Goal: Task Accomplishment & Management: Manage account settings

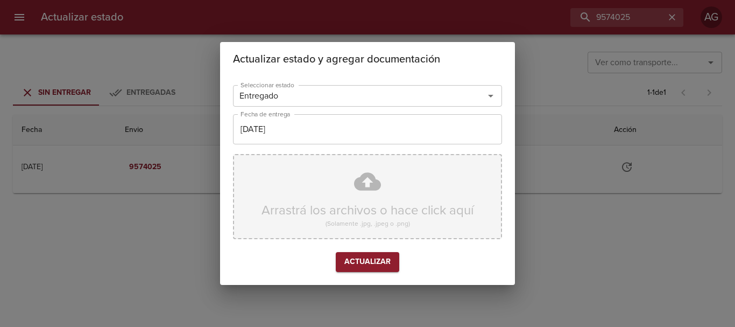
click at [356, 203] on div "Arrastrá los archivos o hace click aquí (Solamente .jpg, .jpeg o .png)" at bounding box center [367, 196] width 269 height 85
click at [329, 200] on div "Arrastrá los archivos o hace click aquí (Solamente .jpg, .jpeg o .png)" at bounding box center [367, 196] width 269 height 85
click at [336, 205] on div "Arrastrá los archivos o hace click aquí (Solamente .jpg, .jpeg o .png)" at bounding box center [367, 196] width 269 height 85
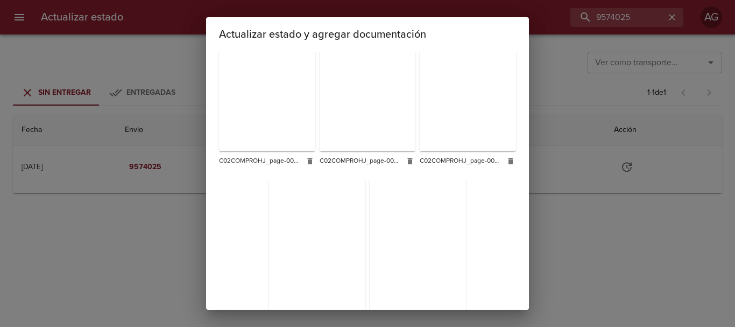
scroll to position [904, 0]
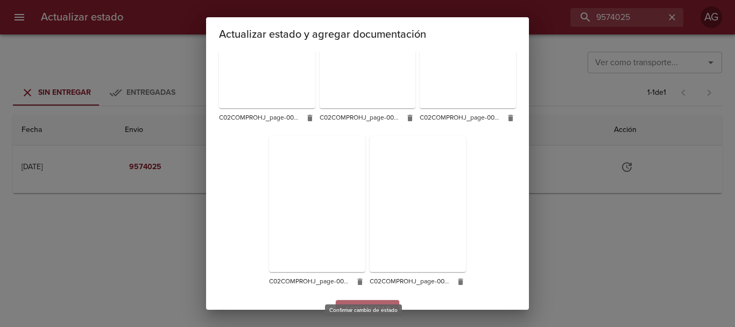
click at [370, 303] on span "Actualizar" at bounding box center [368, 309] width 46 height 13
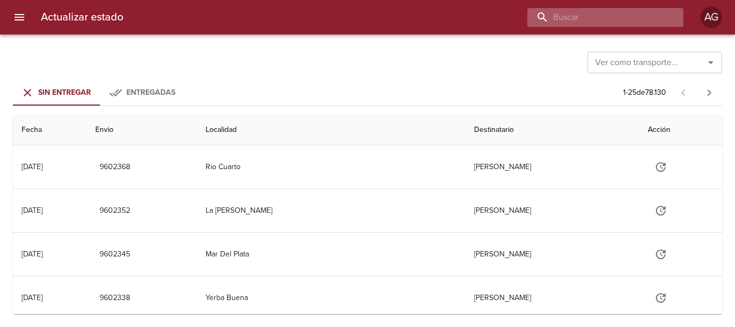
click at [607, 19] on input "buscar" at bounding box center [597, 17] width 138 height 19
paste input "9579236"
type input "9579236"
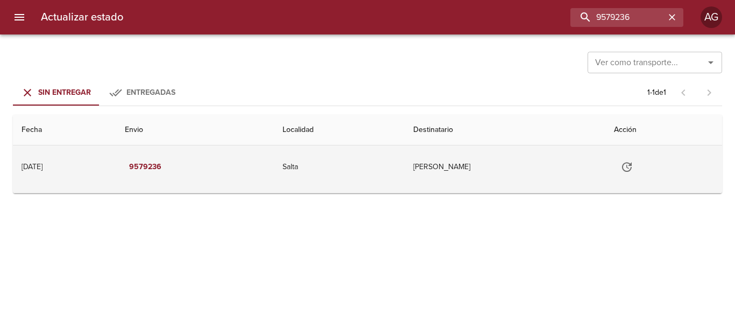
click at [634, 173] on icon "Tabla de envíos del cliente" at bounding box center [627, 166] width 13 height 13
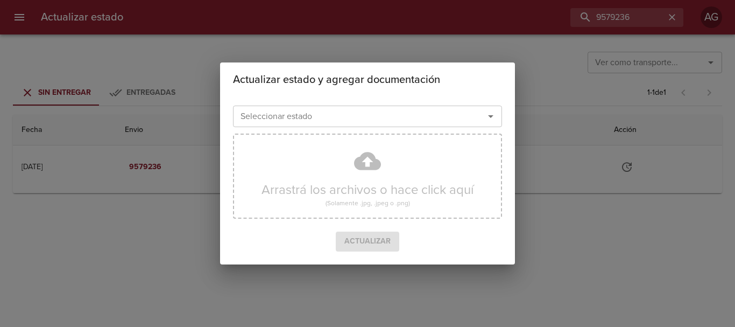
click at [394, 121] on input "Seleccionar estado" at bounding box center [351, 116] width 231 height 15
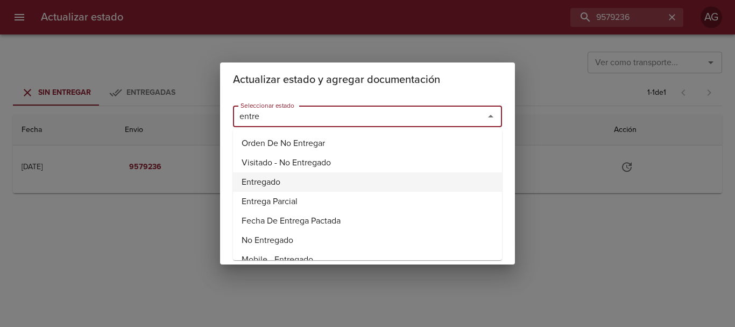
click at [253, 177] on li "Entregado" at bounding box center [367, 181] width 269 height 19
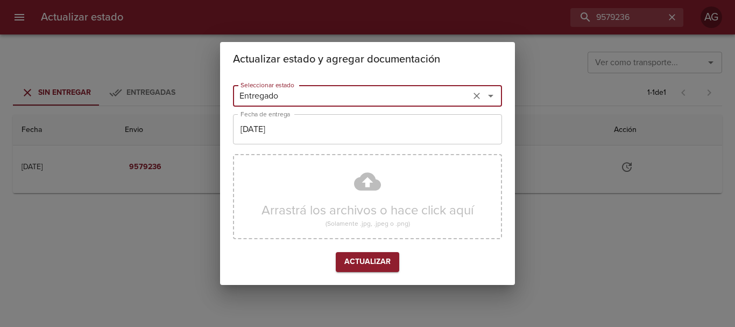
type input "Entregado"
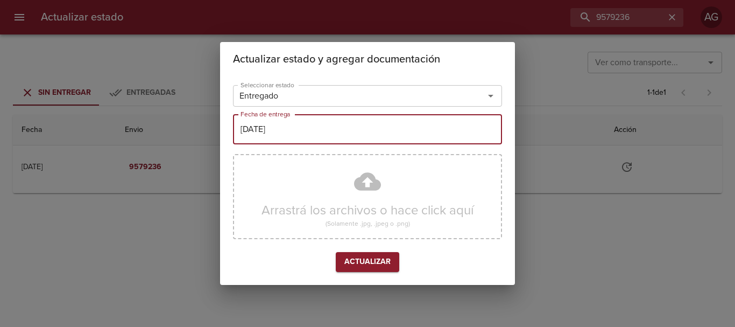
click at [268, 142] on input "[DATE]" at bounding box center [367, 129] width 269 height 30
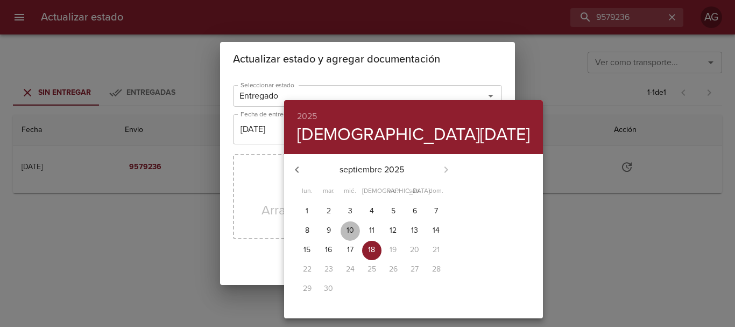
click at [347, 226] on p "10" at bounding box center [351, 230] width 8 height 11
type input "[DATE]"
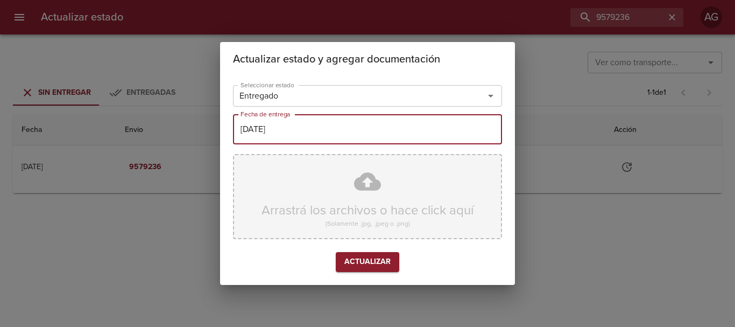
click at [300, 180] on div "Arrastrá los archivos o hace click aquí (Solamente .jpg, .jpeg o .png)" at bounding box center [367, 196] width 269 height 85
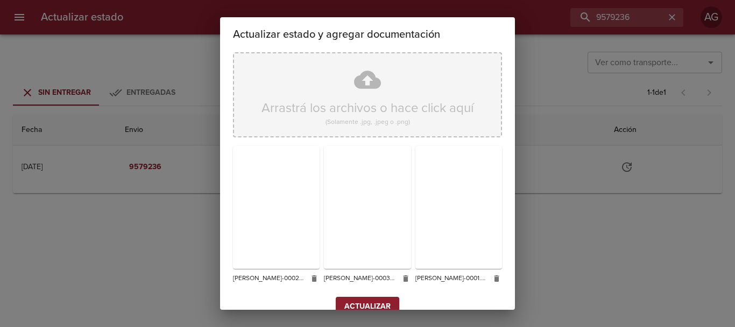
scroll to position [96, 0]
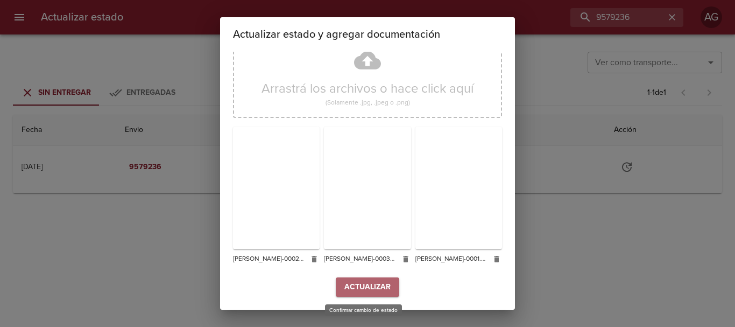
click at [380, 283] on span "Actualizar" at bounding box center [368, 286] width 46 height 13
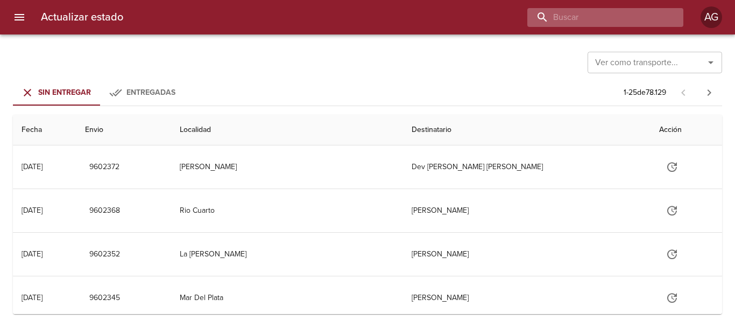
click at [631, 21] on input "buscar" at bounding box center [597, 17] width 138 height 19
paste input "9587975"
type input "9587975"
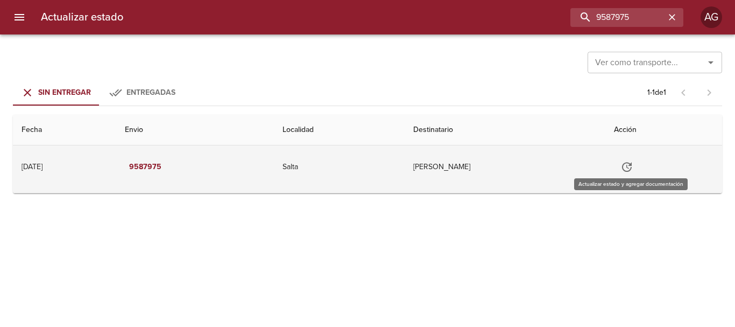
click at [627, 163] on icon "Tabla de envíos del cliente" at bounding box center [627, 166] width 13 height 13
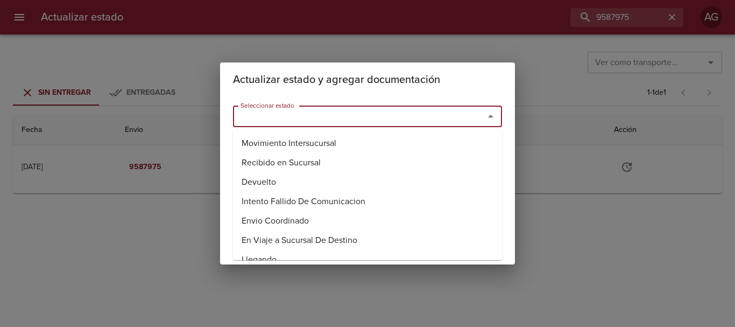
click at [426, 115] on input "Seleccionar estado" at bounding box center [351, 116] width 231 height 15
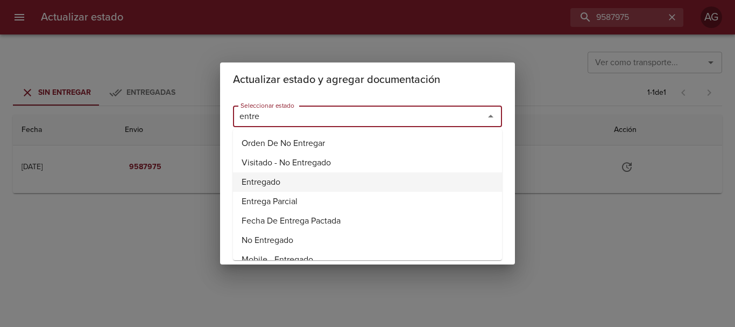
click at [257, 186] on li "Entregado" at bounding box center [367, 181] width 269 height 19
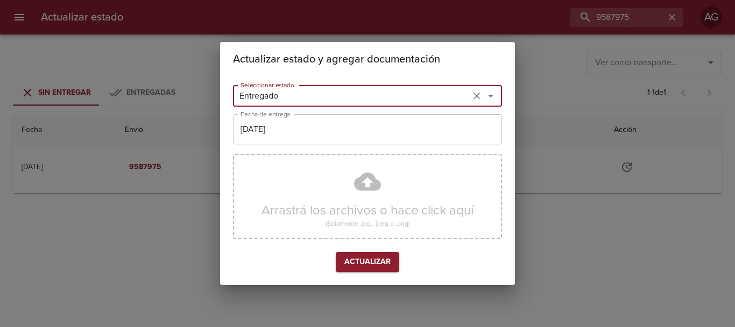
type input "Entregado"
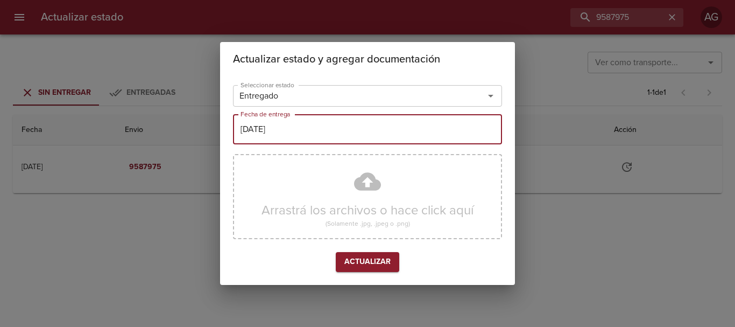
click at [302, 136] on input "18/09/2025" at bounding box center [367, 129] width 269 height 30
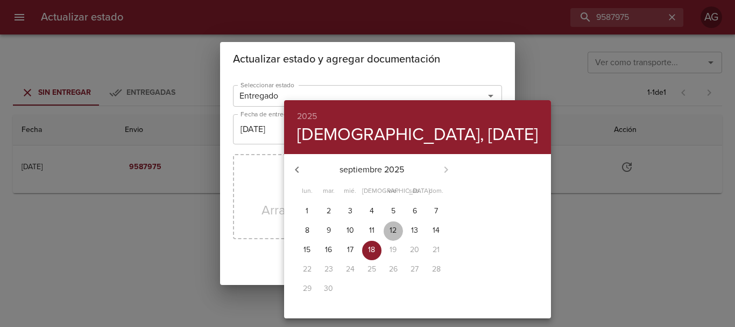
click at [390, 229] on p "12" at bounding box center [393, 230] width 7 height 11
type input "12/09/2025"
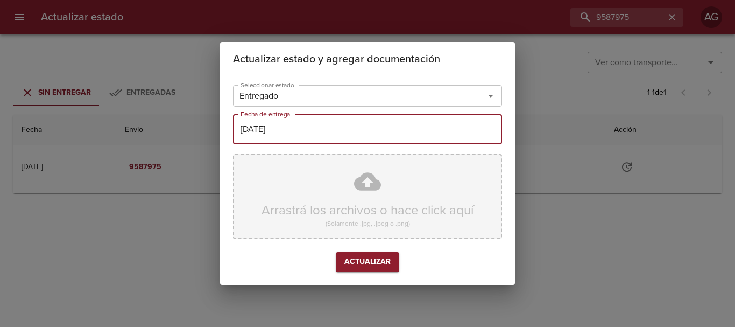
click at [347, 196] on div "Arrastrá los archivos o hace click aquí (Solamente .jpg, .jpeg o .png)" at bounding box center [367, 196] width 269 height 85
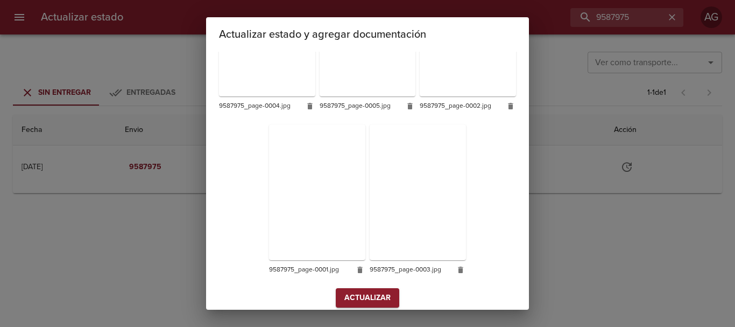
scroll to position [265, 0]
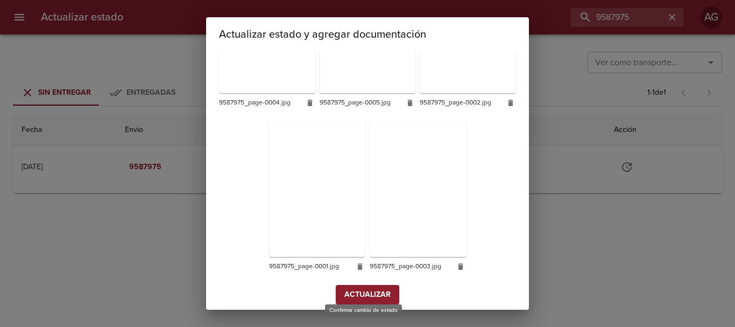
click at [358, 292] on span "Actualizar" at bounding box center [368, 294] width 46 height 13
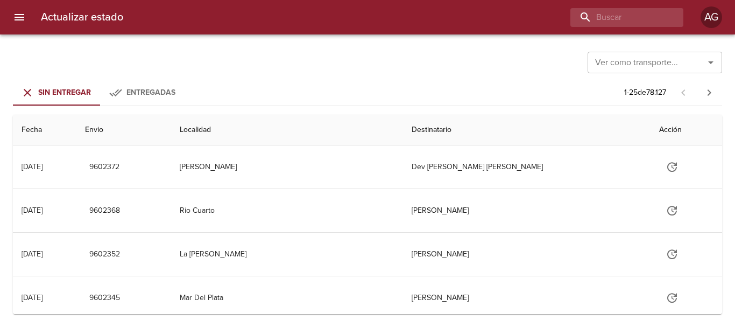
click at [20, 19] on icon "menu" at bounding box center [20, 17] width 10 height 6
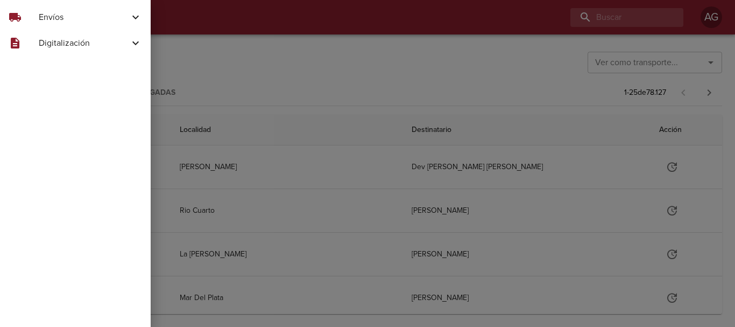
click at [56, 18] on span "Envíos" at bounding box center [84, 17] width 90 height 13
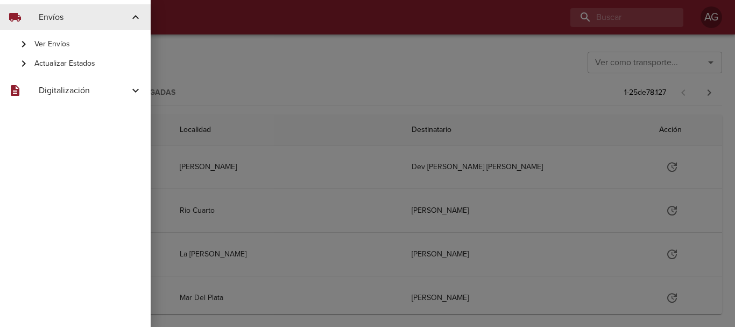
click at [74, 46] on span "Ver Envíos" at bounding box center [88, 44] width 108 height 11
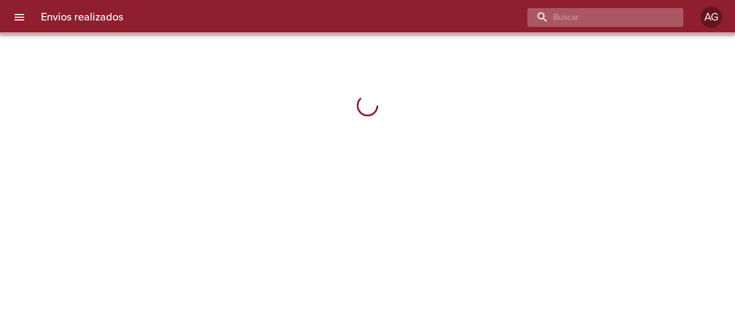
click at [618, 23] on input "buscar" at bounding box center [597, 17] width 138 height 19
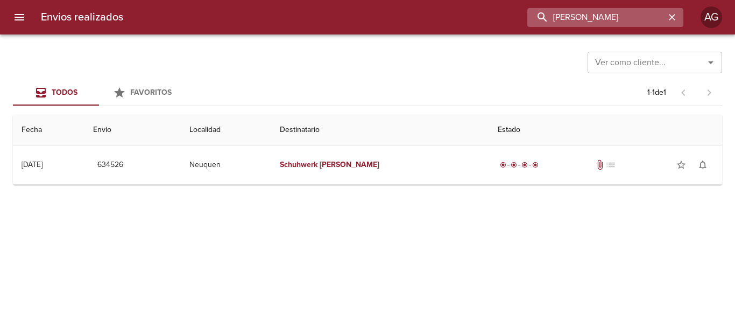
drag, startPoint x: 634, startPoint y: 22, endPoint x: 586, endPoint y: 20, distance: 47.9
click at [586, 20] on input "eveline schuhwerk" at bounding box center [597, 17] width 138 height 19
type input "eveline"
click at [670, 21] on icon "button" at bounding box center [672, 17] width 11 height 11
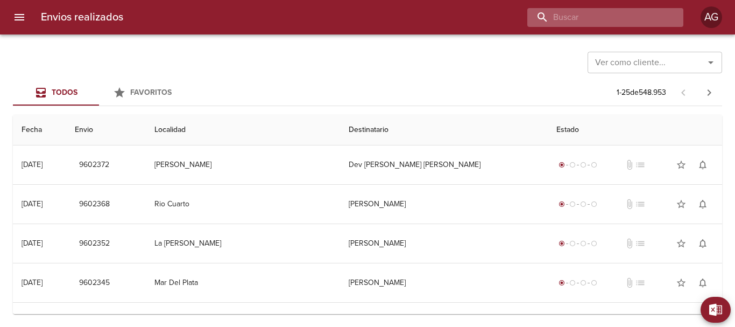
click at [603, 16] on input "buscar" at bounding box center [597, 17] width 138 height 19
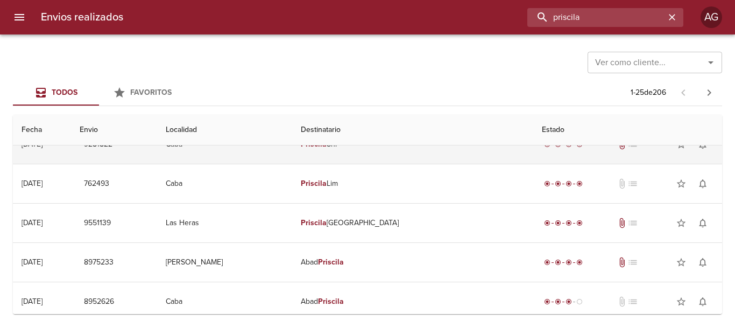
scroll to position [54, 0]
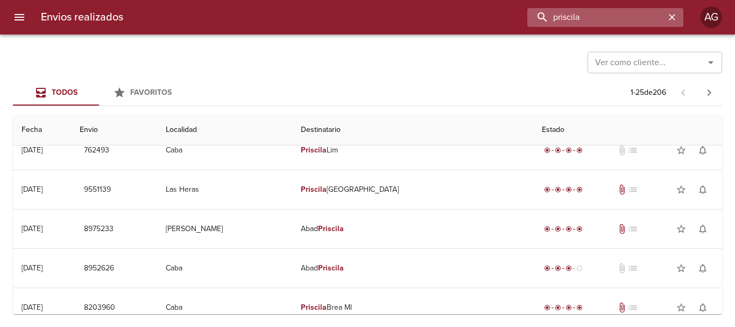
click at [556, 17] on input "priscila" at bounding box center [597, 17] width 138 height 19
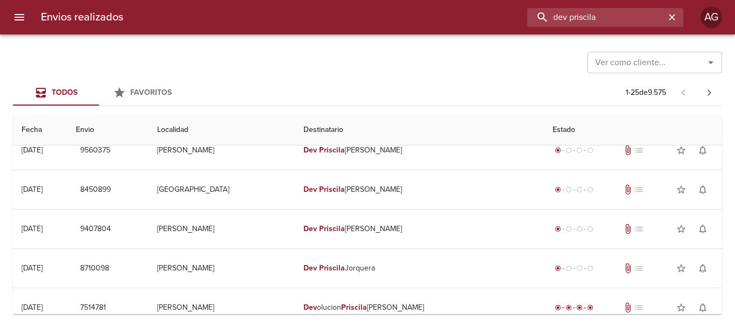
scroll to position [0, 0]
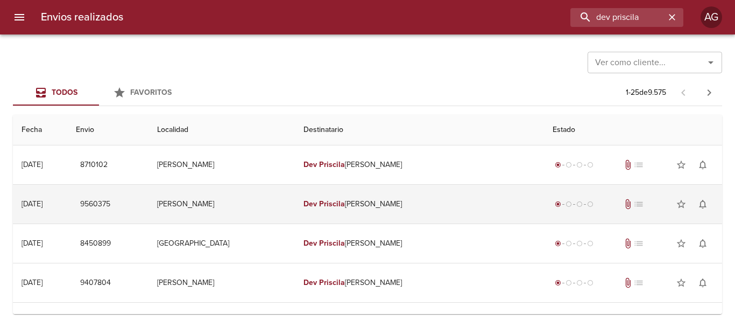
click at [390, 208] on td "Dev Priscila Magali Ferr" at bounding box center [419, 204] width 249 height 39
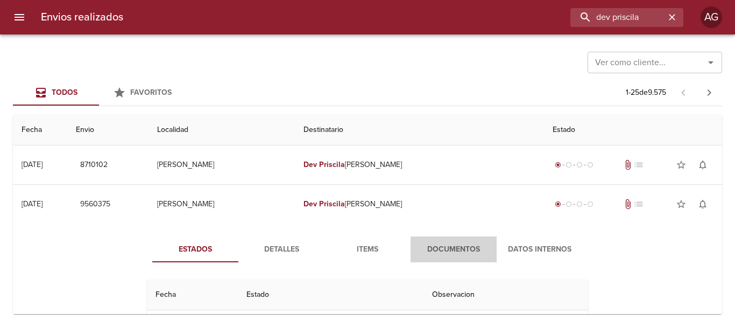
click at [443, 250] on span "Documentos" at bounding box center [453, 249] width 73 height 13
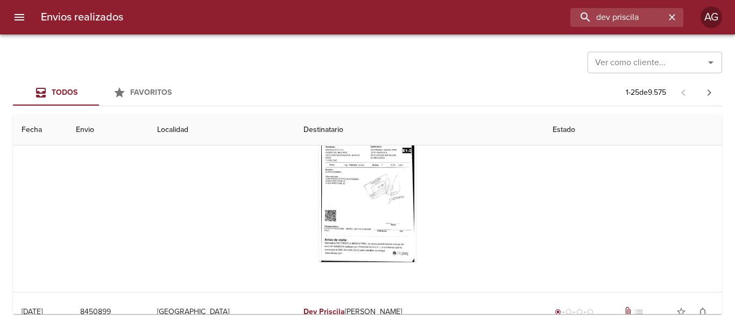
scroll to position [161, 0]
click at [385, 195] on div "Tabla de envíos del cliente" at bounding box center [367, 193] width 97 height 135
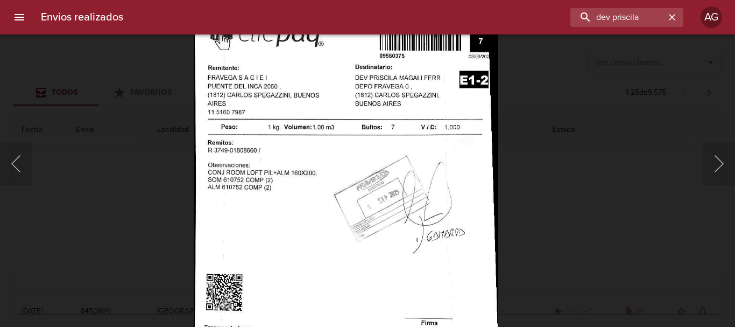
click at [309, 235] on img "Lightbox" at bounding box center [345, 223] width 305 height 440
click at [561, 187] on div "Lightbox" at bounding box center [367, 163] width 735 height 327
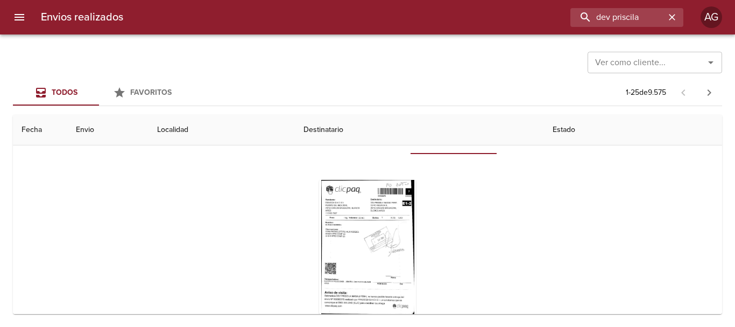
scroll to position [108, 0]
click at [358, 231] on div "Tabla de envíos del cliente" at bounding box center [367, 247] width 97 height 135
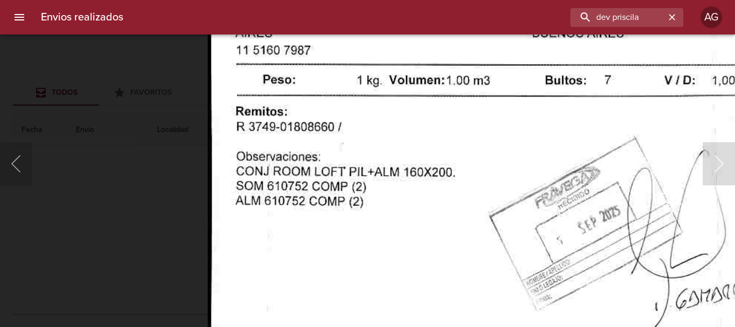
click at [383, 222] on img "Lightbox" at bounding box center [513, 274] width 613 height 884
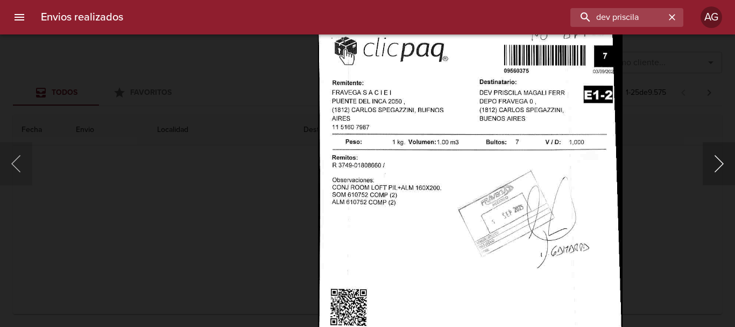
click at [706, 178] on button "Siguiente" at bounding box center [719, 163] width 32 height 43
click at [647, 187] on div "Lightbox" at bounding box center [367, 163] width 735 height 327
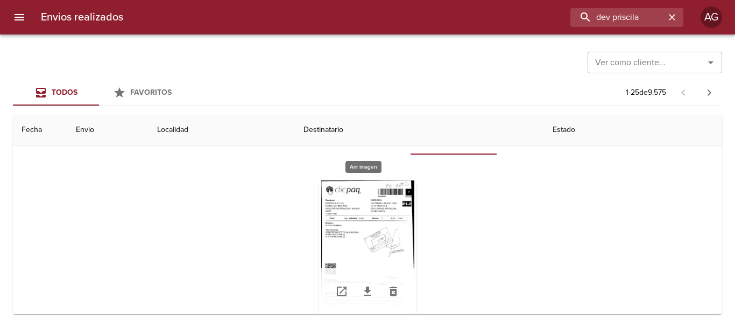
click at [333, 223] on div "Tabla de envíos del cliente" at bounding box center [367, 247] width 97 height 135
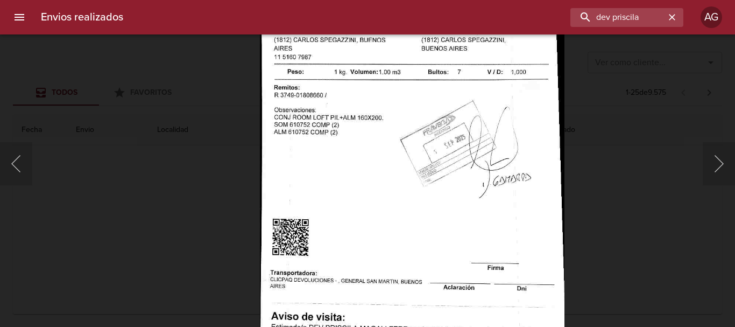
click at [620, 185] on div "Lightbox" at bounding box center [367, 163] width 735 height 327
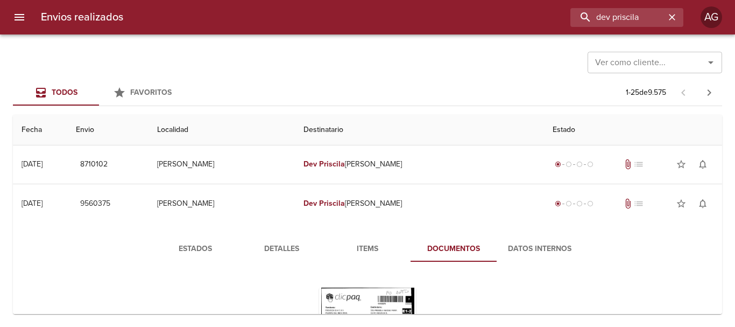
scroll to position [0, 0]
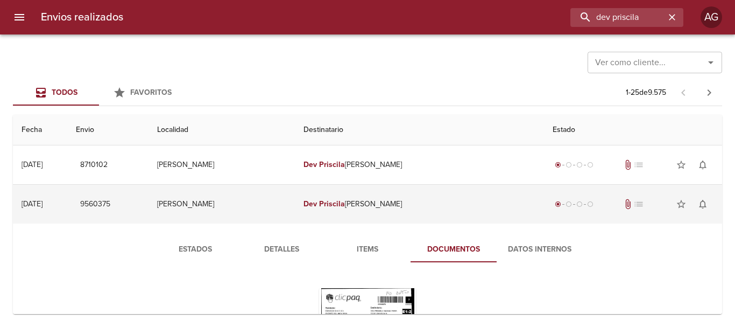
click at [389, 208] on td "Dev Priscila Magali Ferr" at bounding box center [419, 204] width 249 height 39
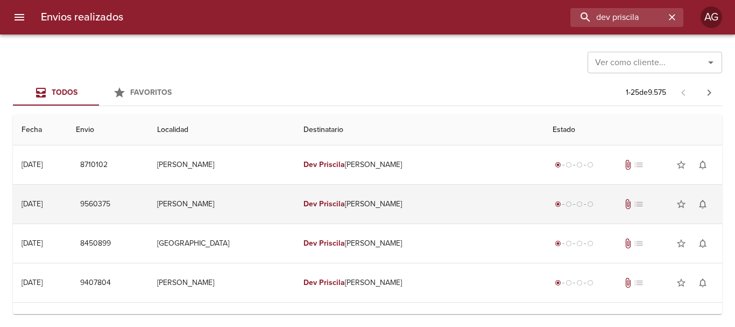
click at [383, 216] on td "Dev Priscila Magali Ferr" at bounding box center [419, 204] width 249 height 39
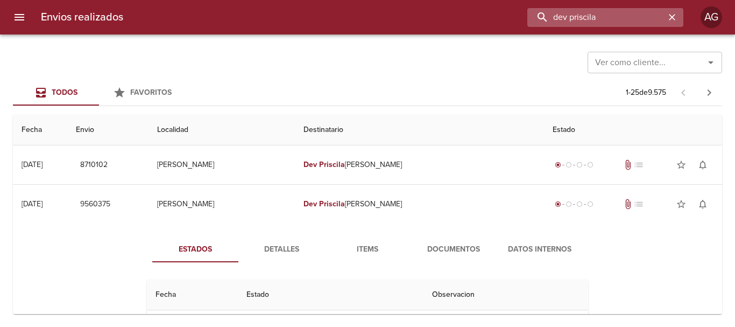
click at [636, 20] on input "dev priscila" at bounding box center [597, 17] width 138 height 19
click at [636, 20] on input "9560375" at bounding box center [597, 17] width 138 height 19
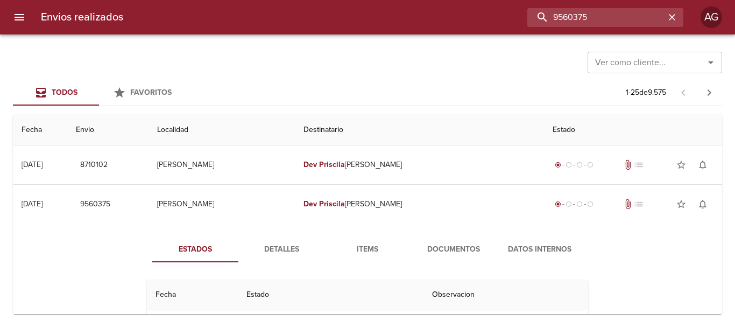
type input "9560375"
